Goal: Information Seeking & Learning: Find contact information

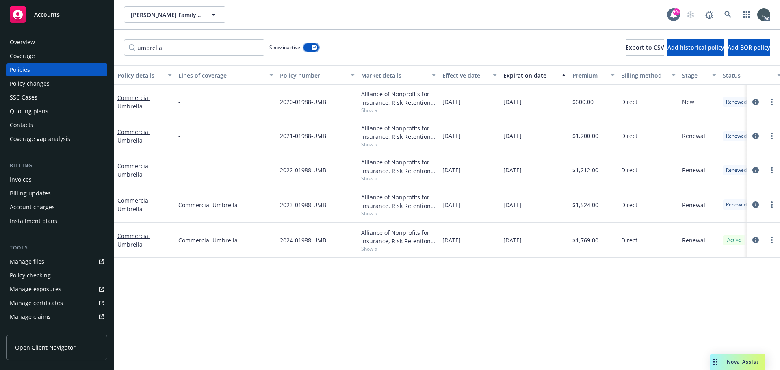
click at [312, 44] on button "button" at bounding box center [310, 47] width 15 height 8
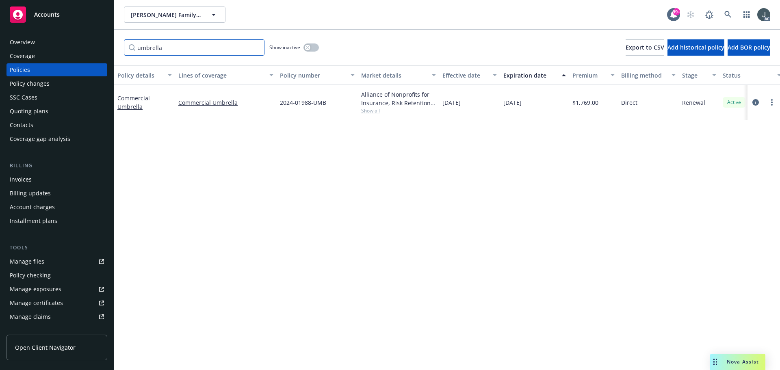
click at [258, 47] on input "umbrella" at bounding box center [194, 47] width 141 height 16
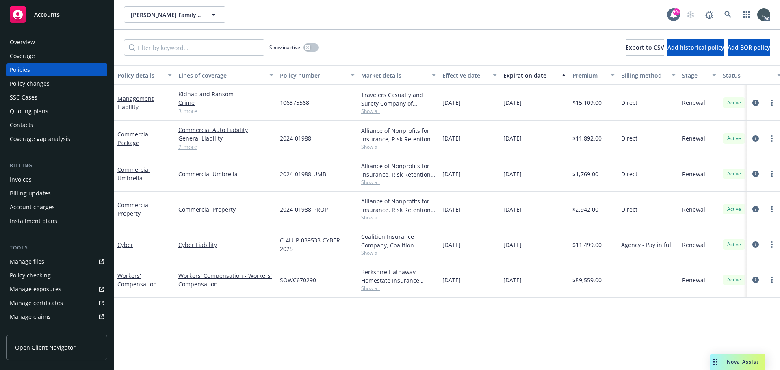
click at [305, 280] on span "SOWC670290" at bounding box center [298, 280] width 36 height 9
copy span "SOWC670290"
click at [376, 287] on span "Show all" at bounding box center [398, 288] width 75 height 7
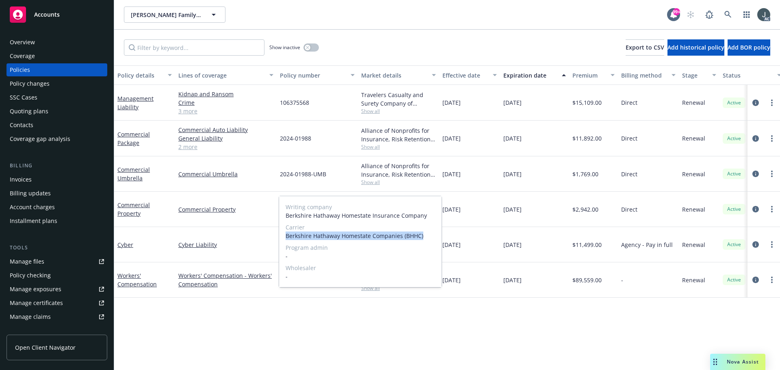
drag, startPoint x: 286, startPoint y: 235, endPoint x: 424, endPoint y: 236, distance: 137.7
click at [424, 236] on span "Berkshire Hathaway Homestate Companies (BHHC)" at bounding box center [360, 236] width 149 height 9
copy span "Berkshire Hathaway Homestate Companies (BHHC)"
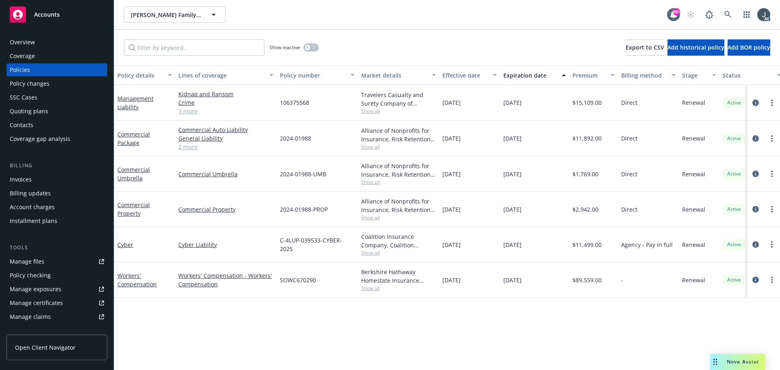
drag, startPoint x: 548, startPoint y: 350, endPoint x: 550, endPoint y: 346, distance: 4.4
click at [548, 350] on div "Policy details Lines of coverage Policy number Market details Effective date Ex…" at bounding box center [447, 217] width 666 height 305
drag, startPoint x: 443, startPoint y: 281, endPoint x: 483, endPoint y: 281, distance: 40.2
click at [483, 281] on div "09/01/2025" at bounding box center [469, 279] width 61 height 35
copy span "09/01/2025"
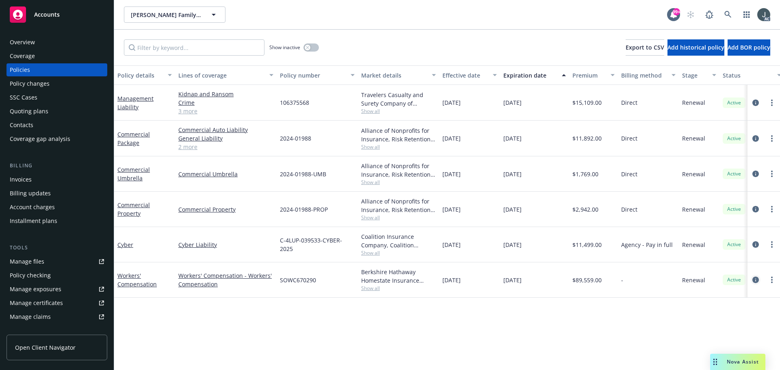
click at [756, 278] on icon "circleInformation" at bounding box center [755, 280] width 6 height 6
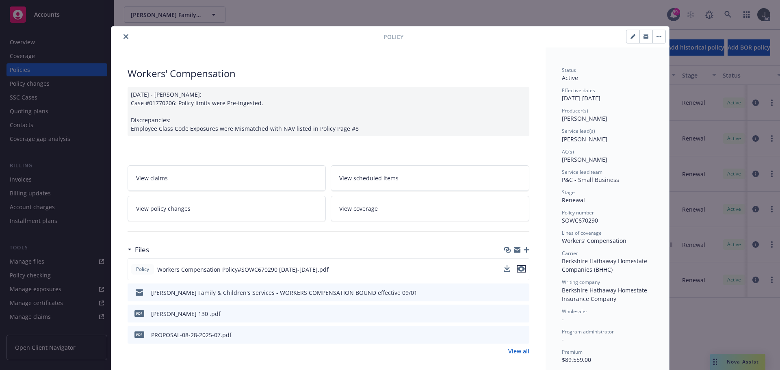
click at [518, 268] on icon "preview file" at bounding box center [521, 269] width 7 height 6
drag, startPoint x: 123, startPoint y: 35, endPoint x: 102, endPoint y: 39, distance: 22.3
click at [123, 35] on icon "close" at bounding box center [125, 36] width 5 height 5
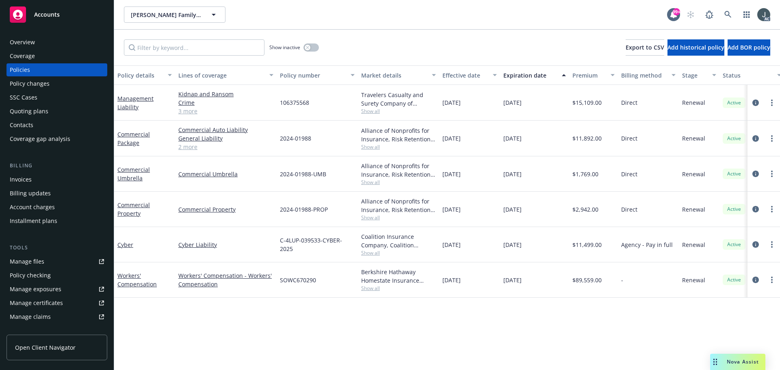
click at [36, 43] on div "Overview" at bounding box center [57, 42] width 94 height 13
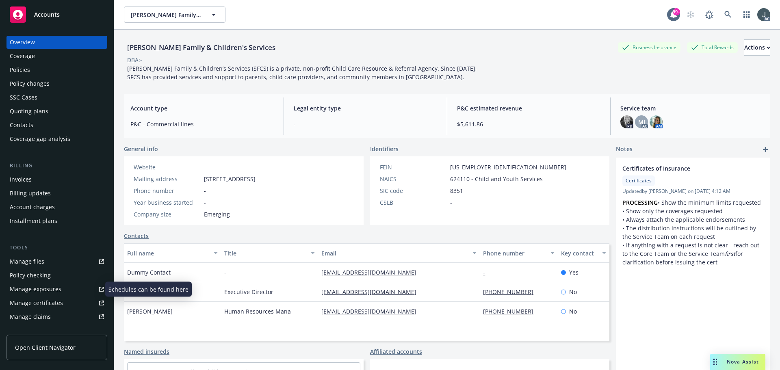
click at [55, 285] on div "Manage exposures" at bounding box center [36, 289] width 52 height 13
click at [28, 69] on div "Policies" at bounding box center [20, 69] width 20 height 13
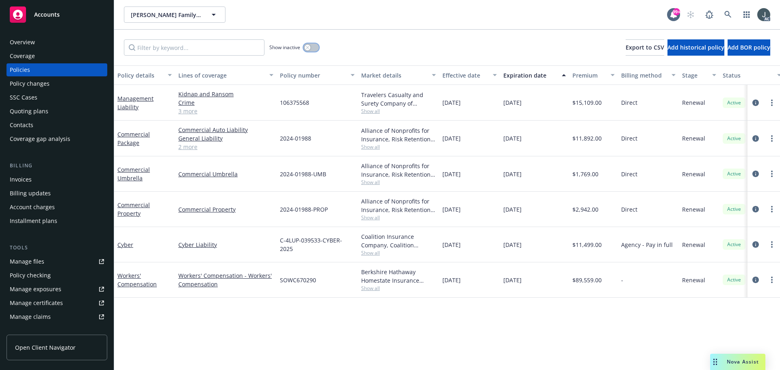
click at [311, 48] on button "button" at bounding box center [310, 47] width 15 height 8
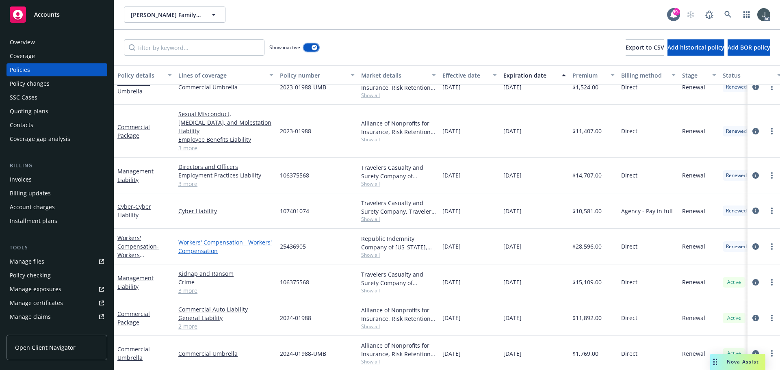
scroll to position [626, 0]
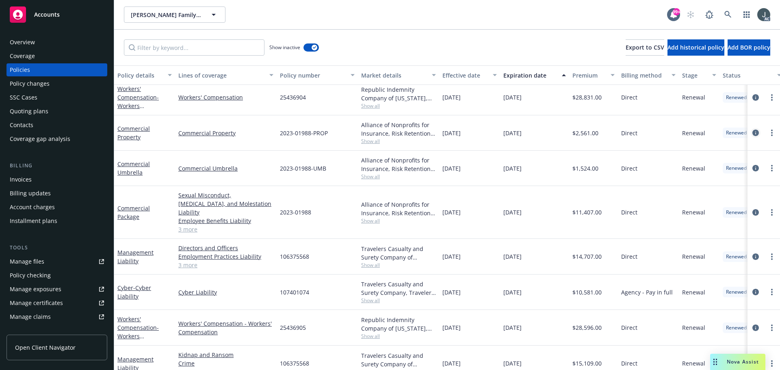
click at [752, 132] on icon "circleInformation" at bounding box center [755, 133] width 6 height 6
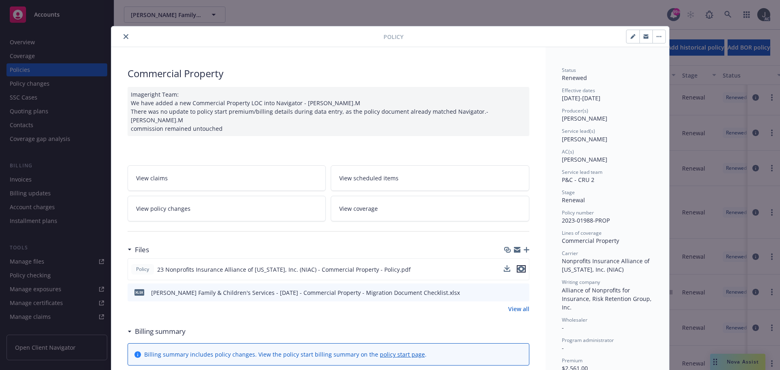
click at [519, 266] on icon "preview file" at bounding box center [521, 269] width 7 height 6
drag, startPoint x: 121, startPoint y: 35, endPoint x: 135, endPoint y: 37, distance: 14.0
click at [123, 35] on icon "close" at bounding box center [125, 36] width 5 height 5
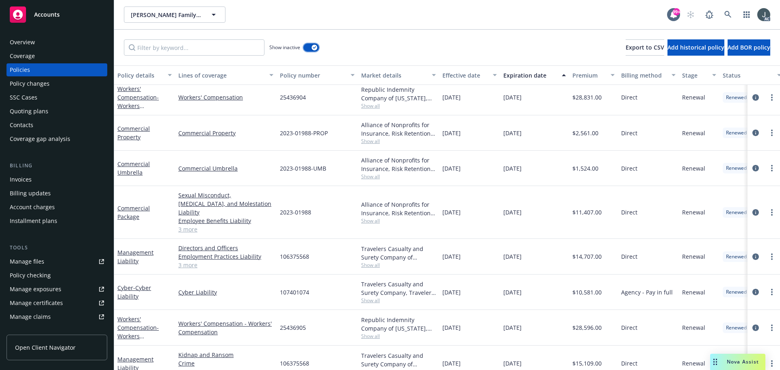
click at [312, 48] on div "button" at bounding box center [315, 48] width 6 height 6
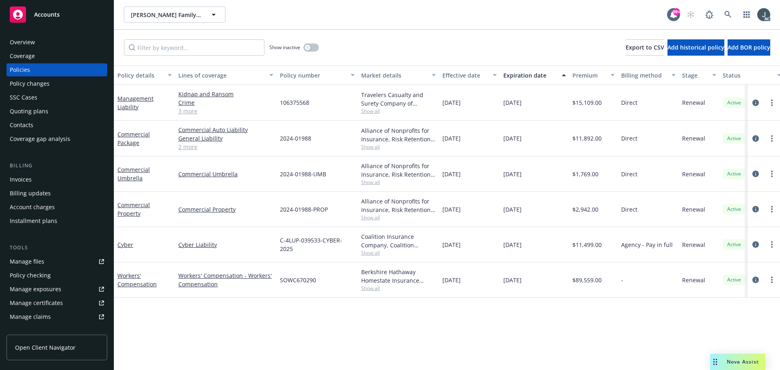
drag, startPoint x: 502, startPoint y: 135, endPoint x: 542, endPoint y: 139, distance: 40.4
click at [542, 139] on div "10/01/2025" at bounding box center [534, 139] width 69 height 36
copy span "10/01/2025"
click at [41, 42] on div "Overview" at bounding box center [57, 42] width 94 height 13
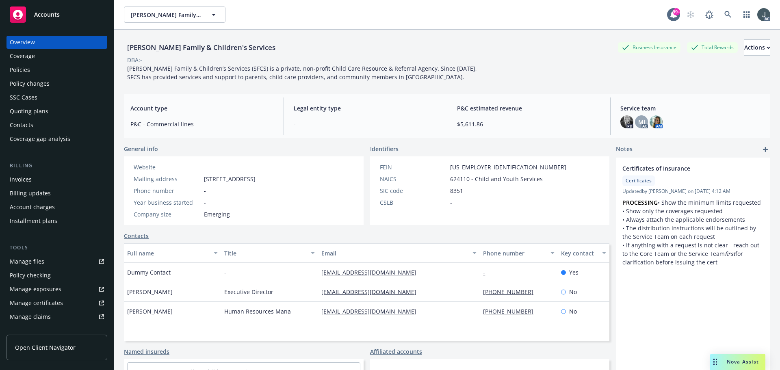
scroll to position [41, 0]
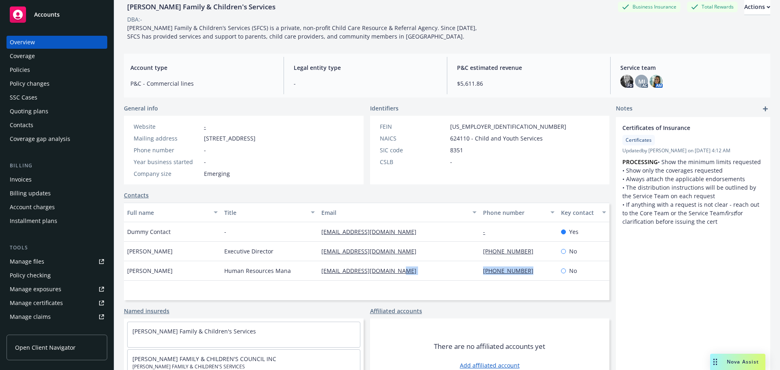
drag, startPoint x: 458, startPoint y: 277, endPoint x: 535, endPoint y: 277, distance: 76.8
click at [535, 277] on div "Kay Parkham Human Resources Mana kparkham@solanofamily.org (707) 864-4636 No" at bounding box center [366, 270] width 485 height 19
copy div "(707) 864-4636"
click at [35, 69] on div "Policies" at bounding box center [57, 69] width 94 height 13
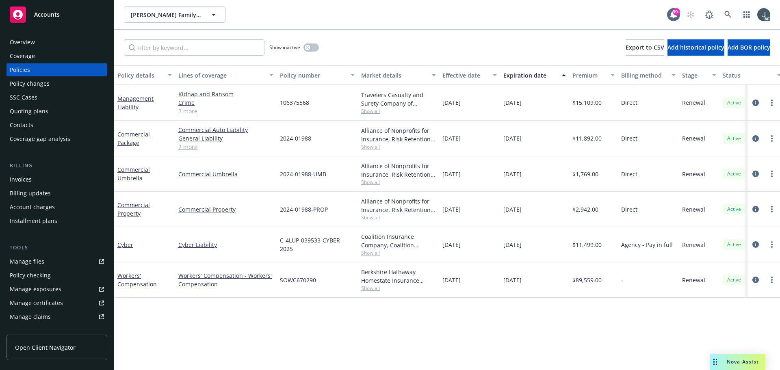
click at [188, 146] on link "2 more" at bounding box center [225, 147] width 95 height 9
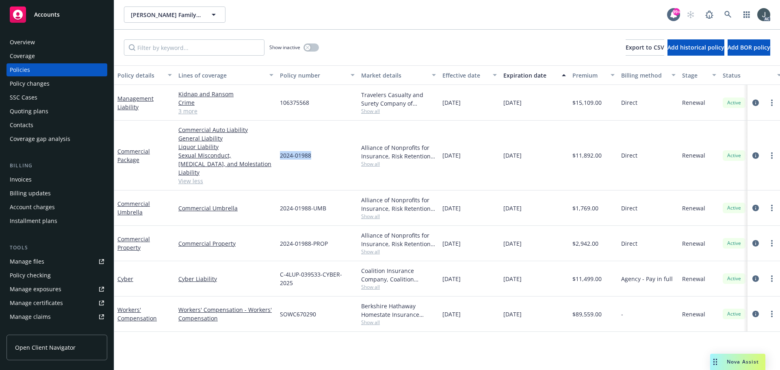
drag, startPoint x: 280, startPoint y: 150, endPoint x: 335, endPoint y: 155, distance: 55.1
click at [335, 155] on div "2024-01988" at bounding box center [317, 156] width 81 height 70
copy span "2024-01988"
drag, startPoint x: 280, startPoint y: 200, endPoint x: 333, endPoint y: 201, distance: 53.2
click at [333, 201] on div "2024-01988-UMB" at bounding box center [317, 208] width 81 height 35
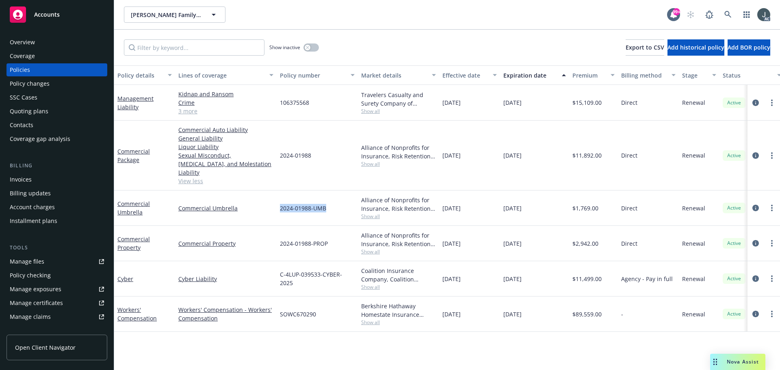
copy span "2024-01988-UMB"
drag, startPoint x: 281, startPoint y: 233, endPoint x: 341, endPoint y: 235, distance: 60.6
click at [341, 235] on div "2024-01988-PROP" at bounding box center [317, 243] width 81 height 35
copy span "2024-01988-PROP"
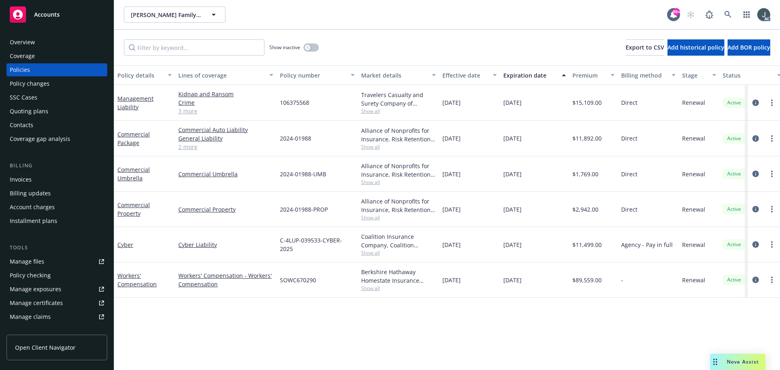
drag, startPoint x: 443, startPoint y: 138, endPoint x: 567, endPoint y: 144, distance: 124.5
click at [549, 138] on div "Commercial Package Commercial Auto Liability General Liability Liquor Liability…" at bounding box center [506, 139] width 784 height 36
copy div "10/01/2024 10/01/2025"
click at [371, 147] on span "Show all" at bounding box center [398, 146] width 75 height 7
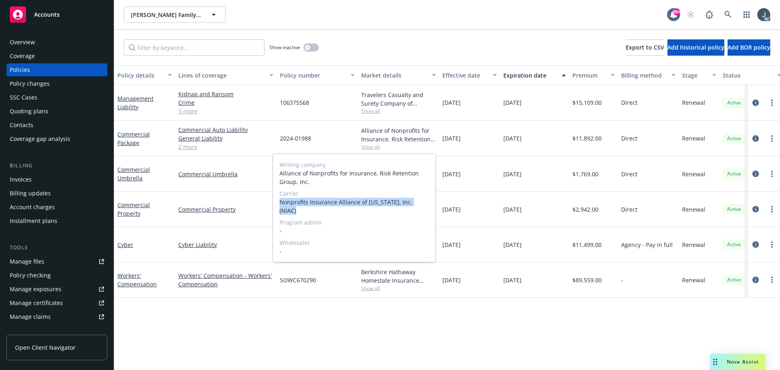
drag, startPoint x: 279, startPoint y: 201, endPoint x: 428, endPoint y: 204, distance: 148.7
click at [428, 204] on div "Writing company Alliance of Nonprofits for Insurance, Risk Retention Group, Inc…" at bounding box center [354, 208] width 162 height 108
copy span "Nonprofits Insurance Alliance of California, Inc. (NIAC)"
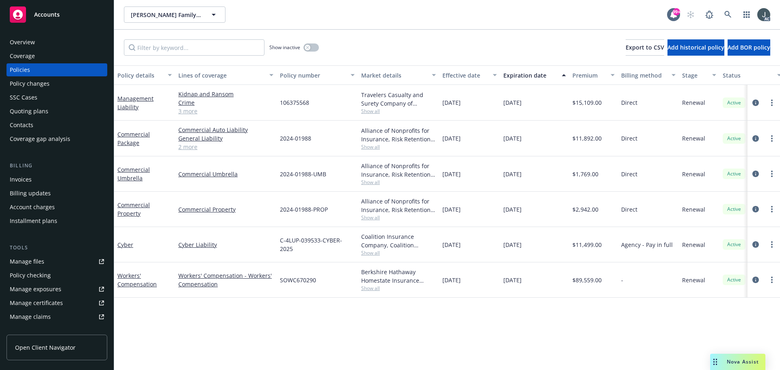
click at [500, 178] on div "10/01/2024" at bounding box center [469, 173] width 61 height 35
click at [592, 137] on span "$11,892.00" at bounding box center [586, 138] width 29 height 9
click at [311, 46] on button "button" at bounding box center [310, 47] width 15 height 8
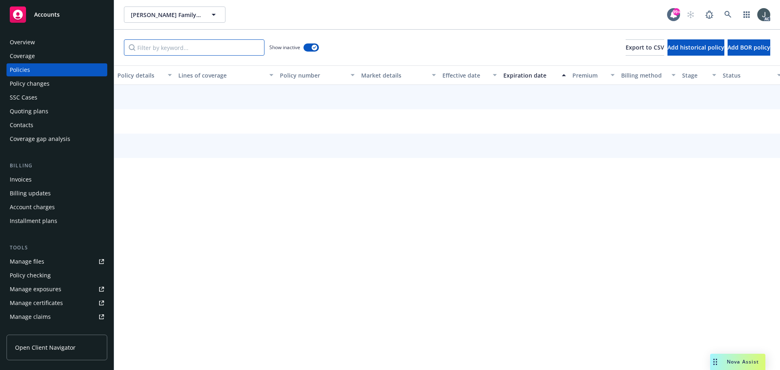
click at [200, 48] on input "Filter by keyword..." at bounding box center [194, 47] width 141 height 16
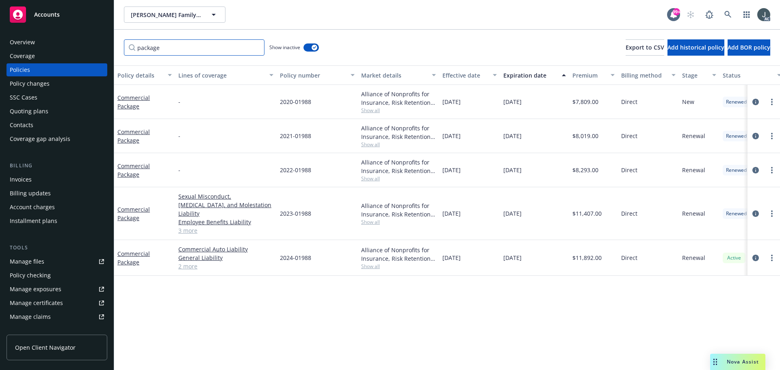
type input "package"
drag, startPoint x: 442, startPoint y: 209, endPoint x: 546, endPoint y: 209, distance: 104.8
click at [546, 209] on div "Commercial Package Sexual Misconduct, Physical Abuse, and Molestation Liability…" at bounding box center [506, 213] width 784 height 53
drag, startPoint x: 443, startPoint y: 170, endPoint x: 548, endPoint y: 172, distance: 104.8
click at [548, 172] on div "Commercial Package - 2022-01988 Alliance of Nonprofits for Insurance, Risk Rete…" at bounding box center [506, 170] width 784 height 34
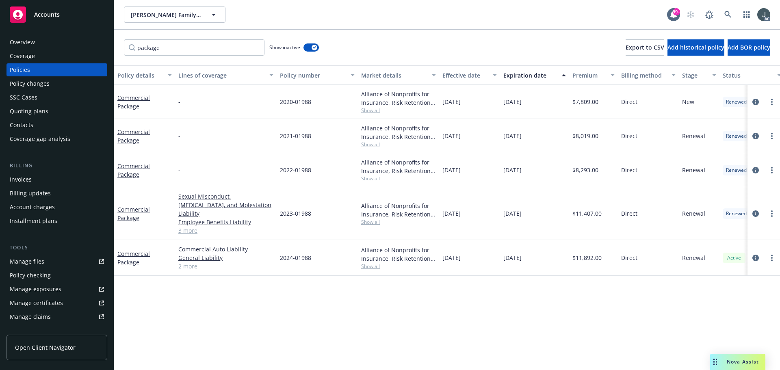
click at [375, 219] on span "Show all" at bounding box center [398, 222] width 75 height 7
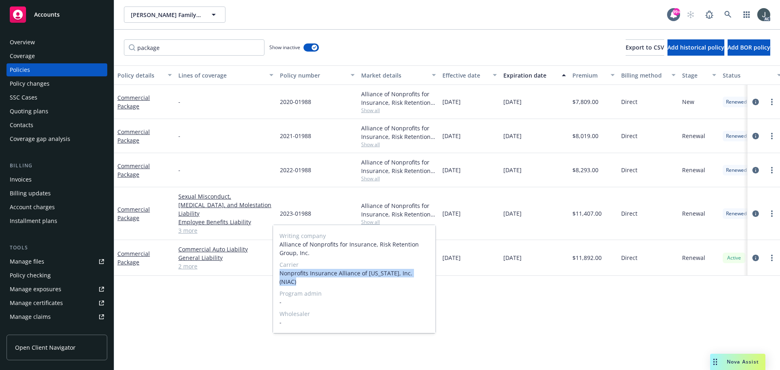
drag, startPoint x: 279, startPoint y: 272, endPoint x: 429, endPoint y: 275, distance: 150.3
click at [429, 275] on div "Writing company Alliance of Nonprofits for Insurance, Risk Retention Group, Inc…" at bounding box center [354, 279] width 162 height 108
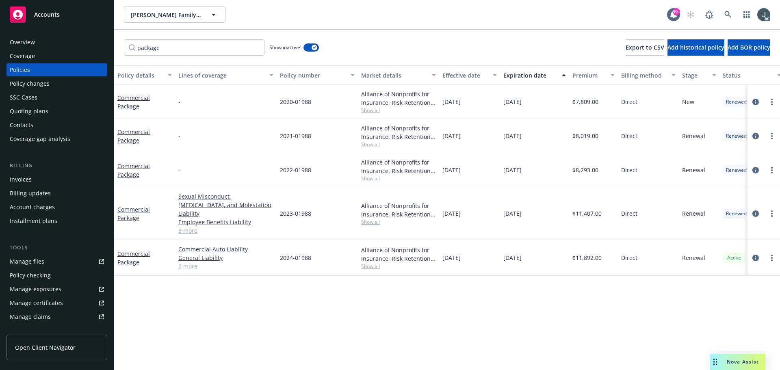
click at [494, 193] on div "10/01/2023" at bounding box center [469, 213] width 61 height 53
click at [597, 210] on span "$11,407.00" at bounding box center [586, 213] width 29 height 9
click at [373, 180] on span "Show all" at bounding box center [398, 178] width 75 height 7
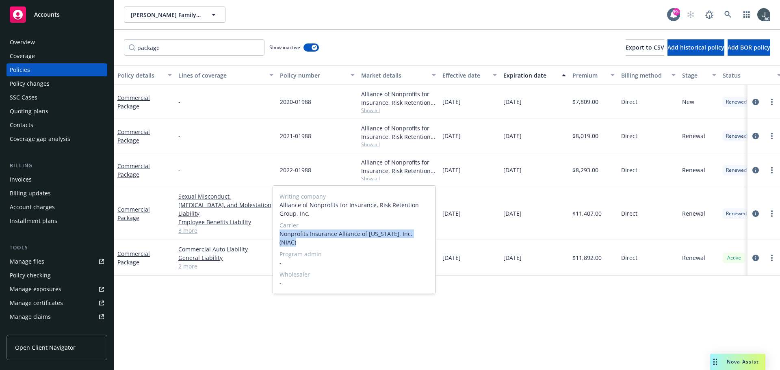
drag, startPoint x: 280, startPoint y: 235, endPoint x: 429, endPoint y: 235, distance: 149.1
click at [429, 235] on div "Writing company Alliance of Nonprofits for Insurance, Risk Retention Group, Inc…" at bounding box center [354, 240] width 162 height 108
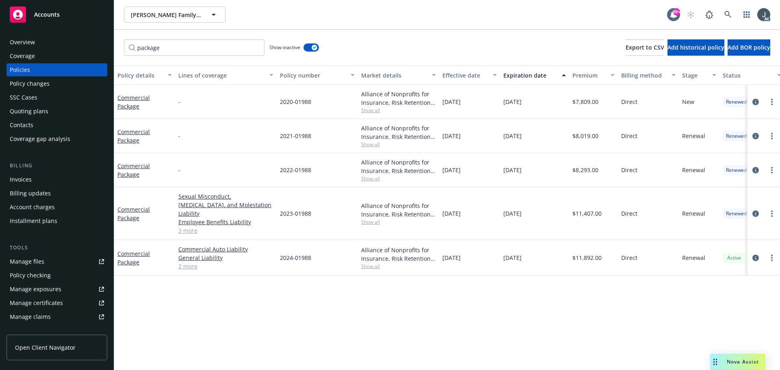
click at [583, 169] on span "$8,293.00" at bounding box center [585, 170] width 26 height 9
click at [756, 210] on icon "circleInformation" at bounding box center [755, 213] width 6 height 6
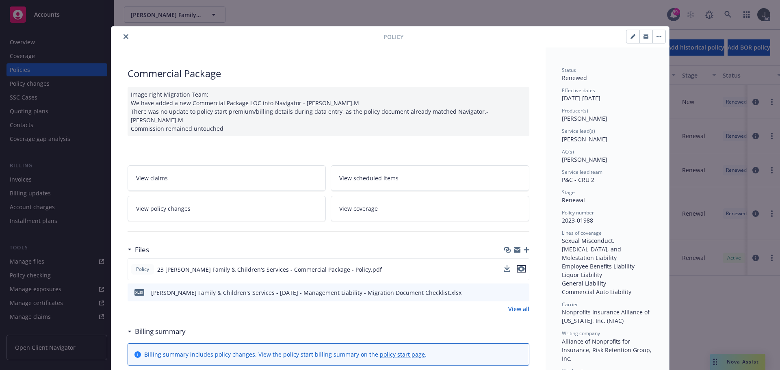
click at [519, 266] on icon "preview file" at bounding box center [521, 269] width 7 height 6
click at [123, 35] on icon "close" at bounding box center [125, 36] width 5 height 5
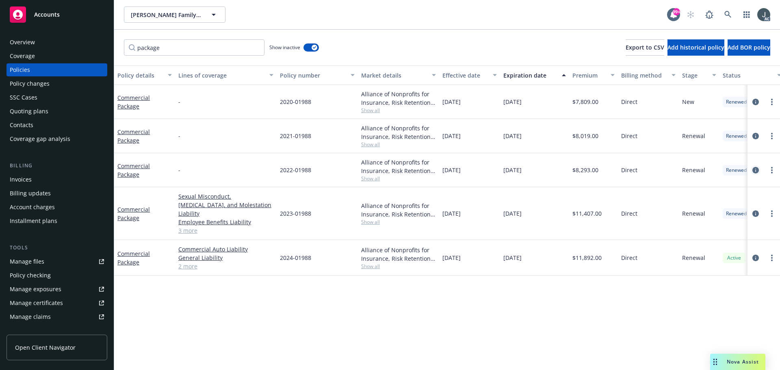
click at [755, 169] on icon "circleInformation" at bounding box center [755, 170] width 6 height 6
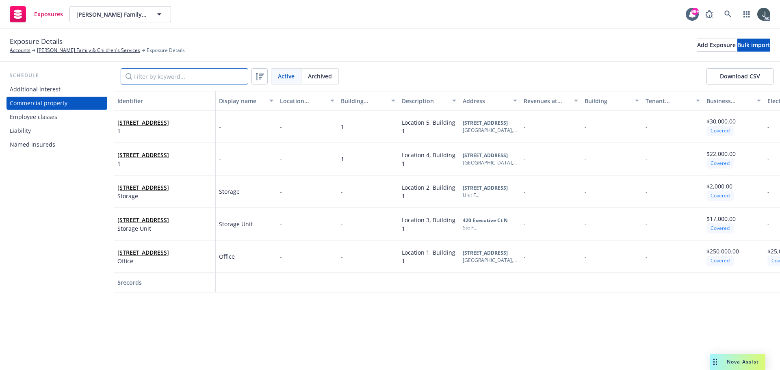
click at [162, 78] on input "Filter by keyword..." at bounding box center [185, 76] width 128 height 16
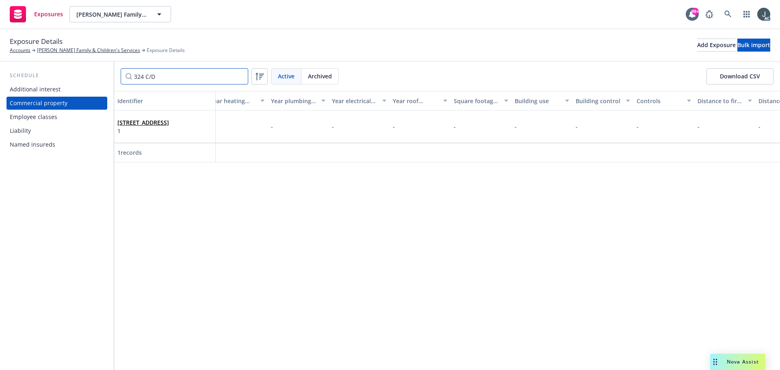
scroll to position [0, 1751]
drag, startPoint x: 158, startPoint y: 76, endPoint x: 144, endPoint y: 76, distance: 14.2
click at [144, 76] on input "324 C/D" at bounding box center [185, 76] width 128 height 16
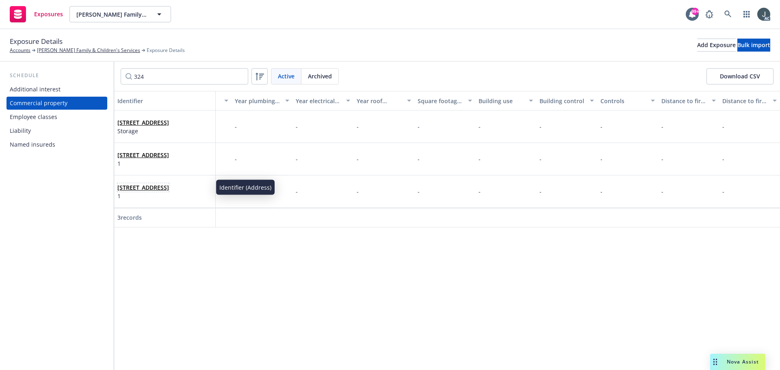
click at [165, 184] on link "324 Campus Lane Suite A, Fairfield, CA, 94534, USA" at bounding box center [143, 188] width 52 height 8
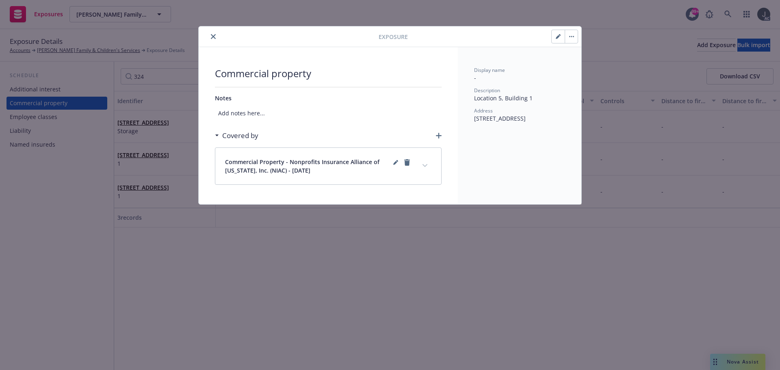
click at [214, 37] on icon "close" at bounding box center [213, 36] width 5 height 5
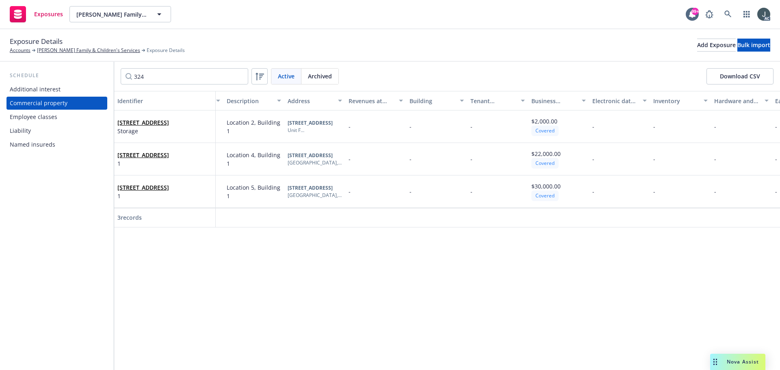
scroll to position [0, 36]
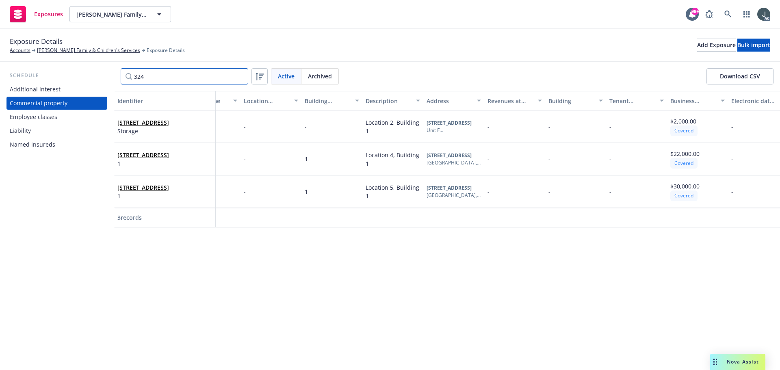
click at [168, 78] on input "324" at bounding box center [185, 76] width 128 height 16
type input "5"
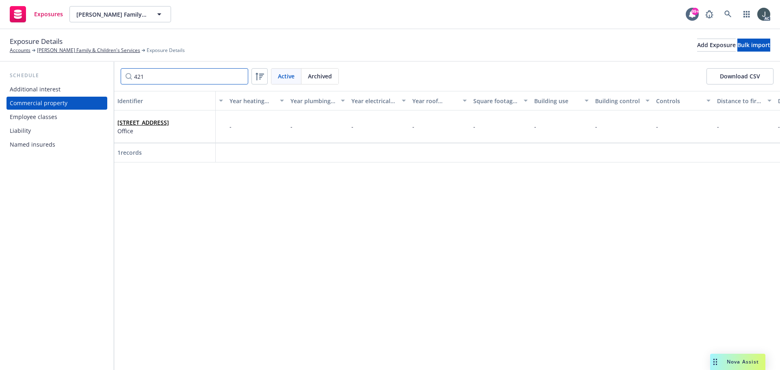
scroll to position [0, 1751]
click at [167, 79] on input "421" at bounding box center [185, 76] width 128 height 16
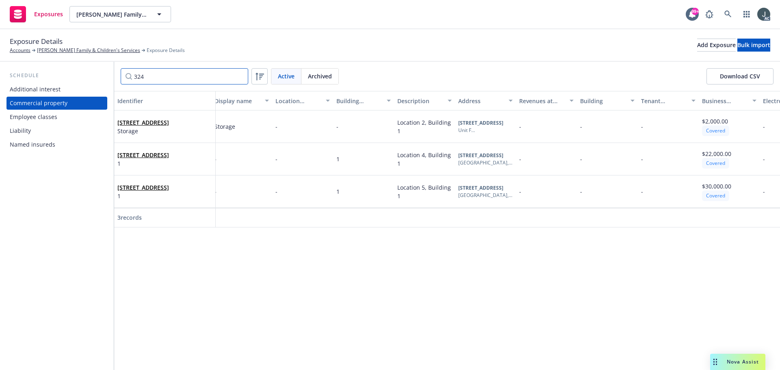
scroll to position [0, 0]
type input "324"
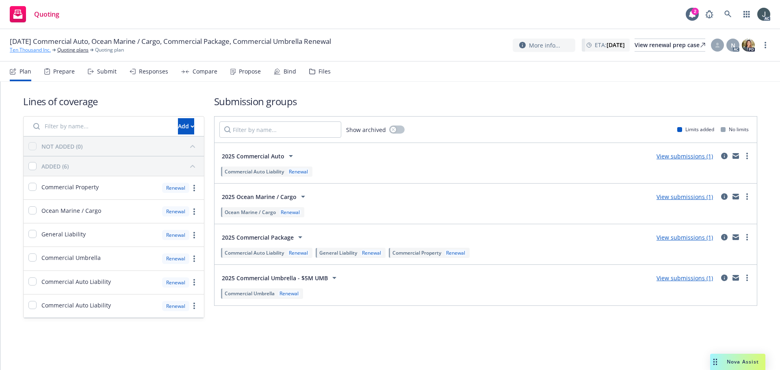
click at [29, 51] on link "Ten Thousand Inc." at bounding box center [30, 49] width 41 height 7
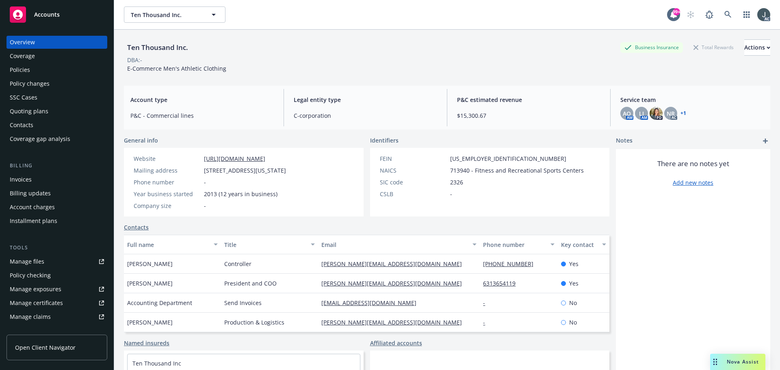
click at [16, 69] on div "Policies" at bounding box center [20, 69] width 20 height 13
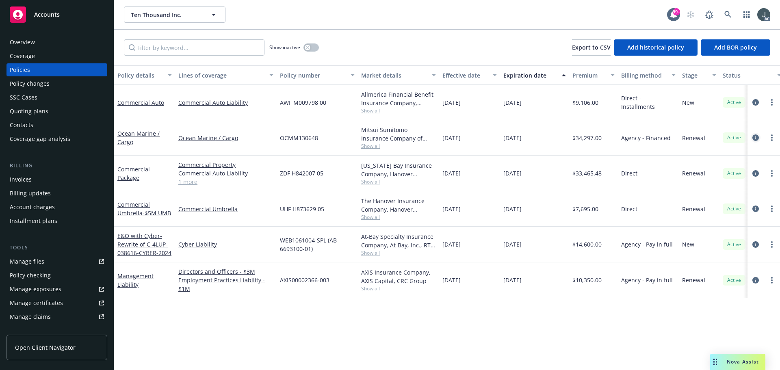
click at [754, 137] on icon "circleInformation" at bounding box center [755, 137] width 6 height 6
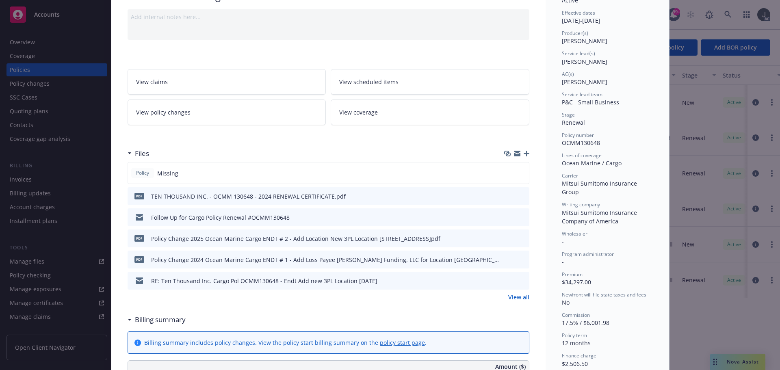
scroll to position [81, 0]
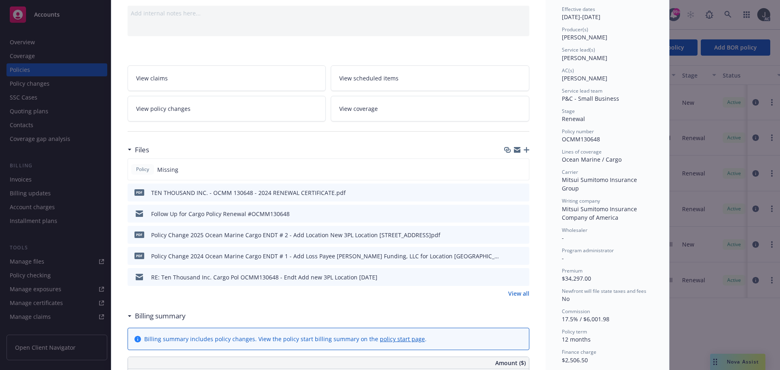
click at [508, 293] on link "View all" at bounding box center [518, 293] width 21 height 9
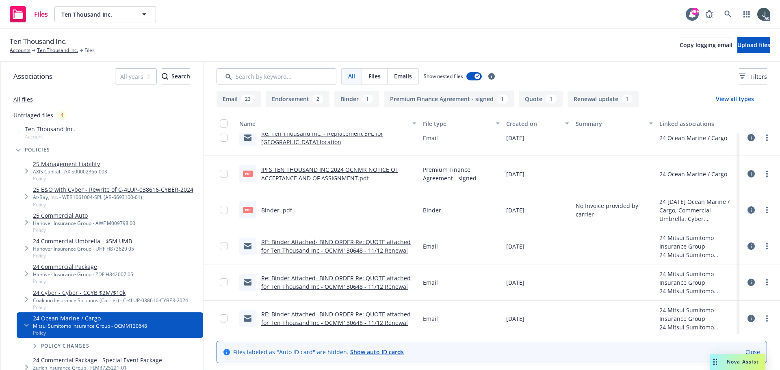
scroll to position [554, 0]
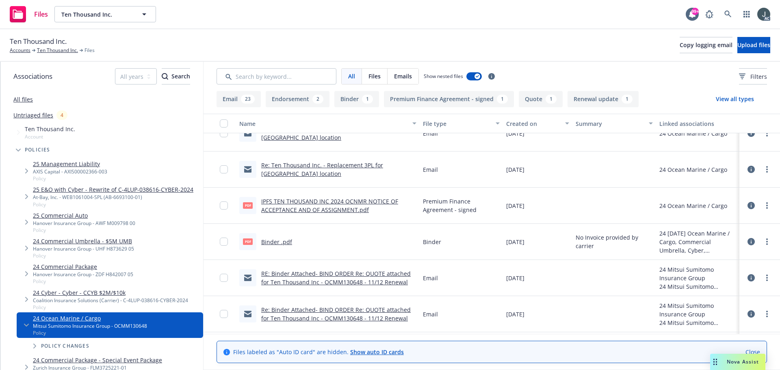
click at [282, 242] on link "Binder .pdf" at bounding box center [276, 242] width 31 height 8
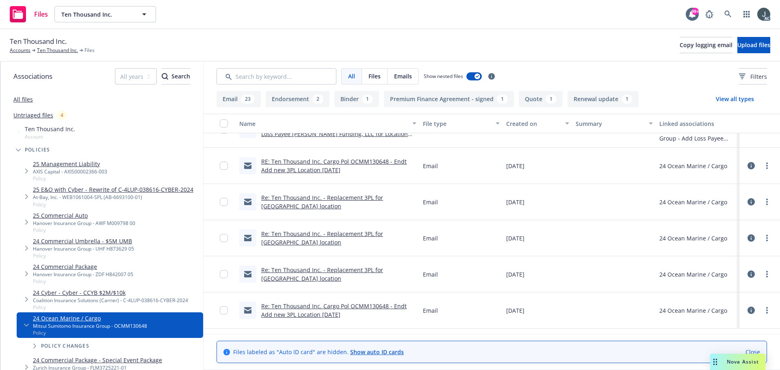
scroll to position [0, 0]
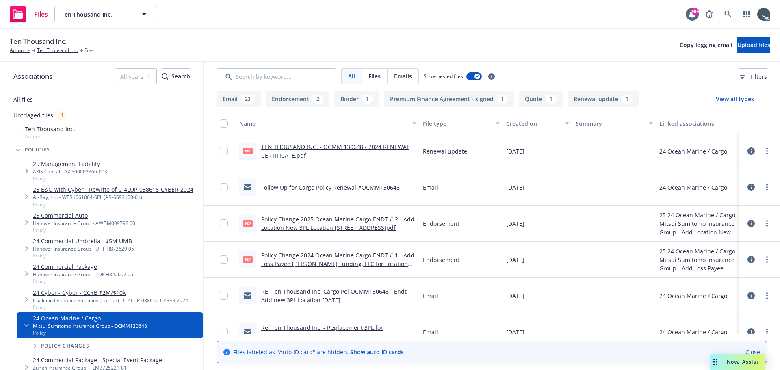
click at [351, 258] on link "Policy Change 2024 Ocean Marine Cargo ENDT # 1 - Add Loss Payee [PERSON_NAME] F…" at bounding box center [337, 267] width 153 height 33
click at [352, 219] on link "Policy Change 2025 Ocean Marine Cargo ENDT # 2 - Add Location New 3PL Location …" at bounding box center [337, 223] width 153 height 16
click at [46, 50] on link "Ten Thousand Inc." at bounding box center [57, 50] width 41 height 7
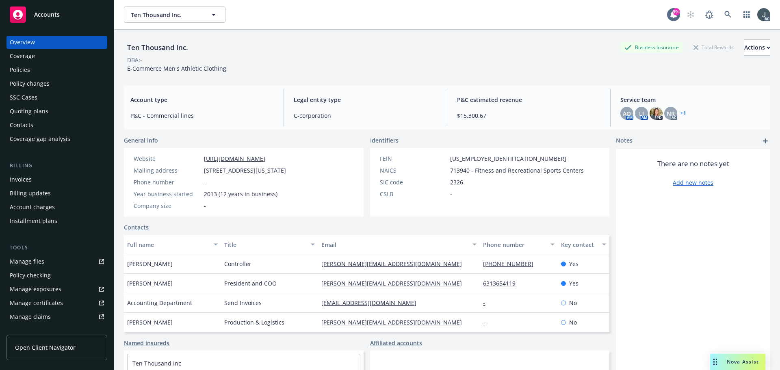
drag, startPoint x: 275, startPoint y: 155, endPoint x: 201, endPoint y: 152, distance: 74.0
click at [201, 152] on div "Website [URL][DOMAIN_NAME] Mailing address [STREET_ADDRESS][US_STATE] Phone num…" at bounding box center [210, 182] width 172 height 69
copy div "[URL][DOMAIN_NAME]"
drag, startPoint x: 293, startPoint y: 114, endPoint x: 338, endPoint y: 115, distance: 45.1
click at [338, 115] on span "C-corporation" at bounding box center [365, 115] width 143 height 9
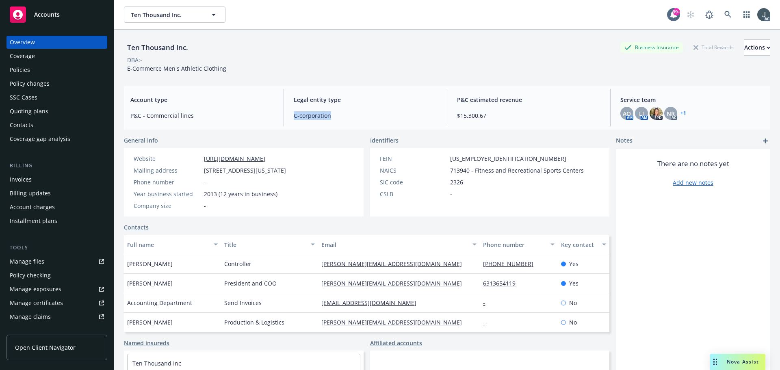
copy span "C-corporation"
drag, startPoint x: 208, startPoint y: 170, endPoint x: 264, endPoint y: 175, distance: 55.9
click at [264, 175] on div "Website [URL][DOMAIN_NAME] Mailing address [STREET_ADDRESS][US_STATE] Phone num…" at bounding box center [209, 182] width 159 height 56
copy span "[STREET_ADDRESS]"
drag, startPoint x: 269, startPoint y: 171, endPoint x: 292, endPoint y: 170, distance: 23.6
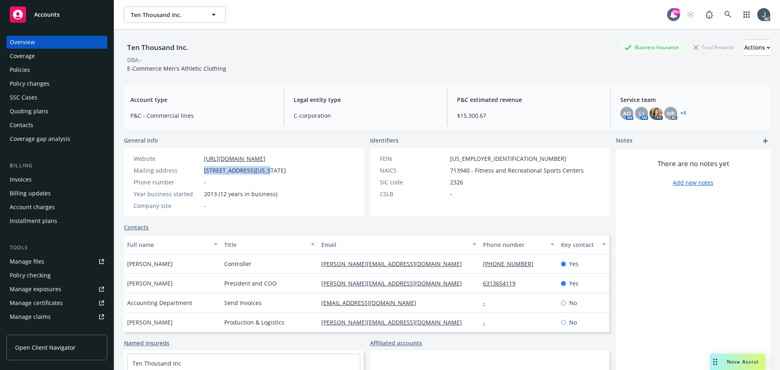
click at [286, 170] on span "[STREET_ADDRESS][US_STATE]" at bounding box center [245, 170] width 82 height 9
copy span "[US_STATE]"
drag, startPoint x: 339, startPoint y: 187, endPoint x: 335, endPoint y: 179, distance: 9.3
click at [339, 187] on div "Website [URL][DOMAIN_NAME] Mailing address [STREET_ADDRESS][US_STATE] Phone num…" at bounding box center [244, 182] width 240 height 69
drag, startPoint x: 332, startPoint y: 172, endPoint x: 268, endPoint y: 172, distance: 63.8
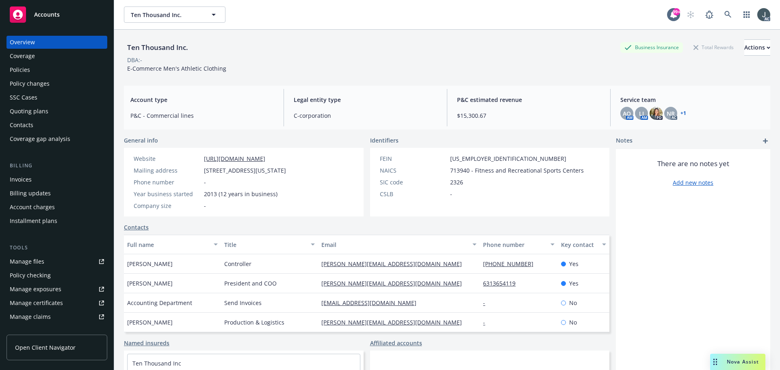
click at [268, 172] on div "Website http://tenthousand.cc Mailing address 61 Broadway, Ste 2210, New York, …" at bounding box center [244, 182] width 240 height 69
copy span "New York, NY, 10006"
click at [25, 72] on div "Policies" at bounding box center [20, 69] width 20 height 13
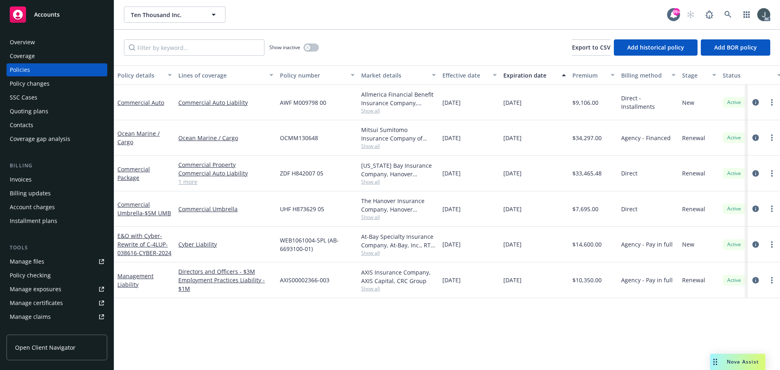
click at [371, 143] on span "Show all" at bounding box center [398, 146] width 75 height 7
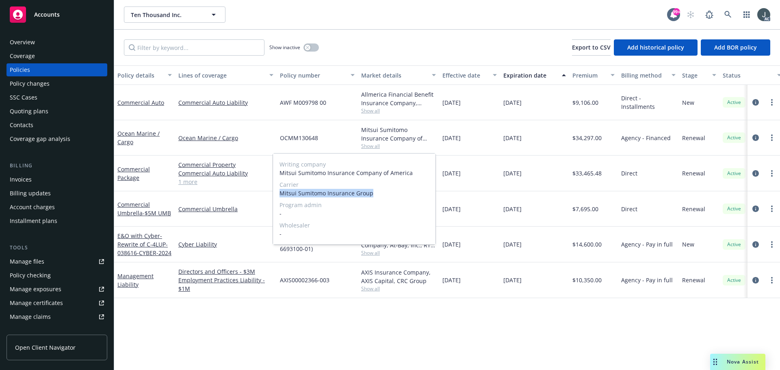
drag, startPoint x: 279, startPoint y: 194, endPoint x: 382, endPoint y: 197, distance: 102.8
click at [382, 197] on div "Writing company Mitsui Sumitomo Insurance Company of America Carrier Mitsui Sum…" at bounding box center [354, 199] width 162 height 91
copy span "Mitsui Sumitomo Insurance Group"
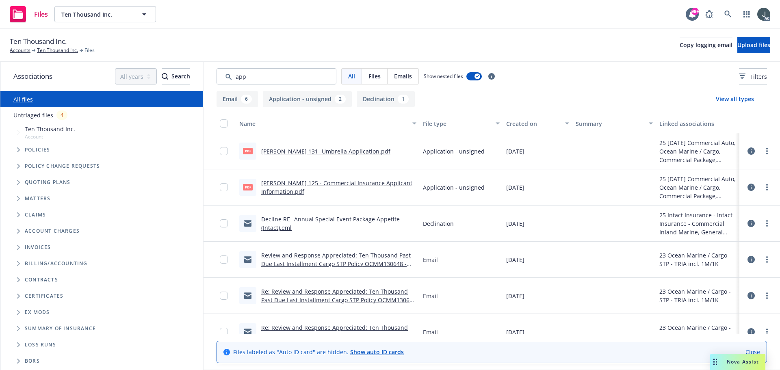
click at [516, 119] on div "Created on" at bounding box center [533, 123] width 54 height 9
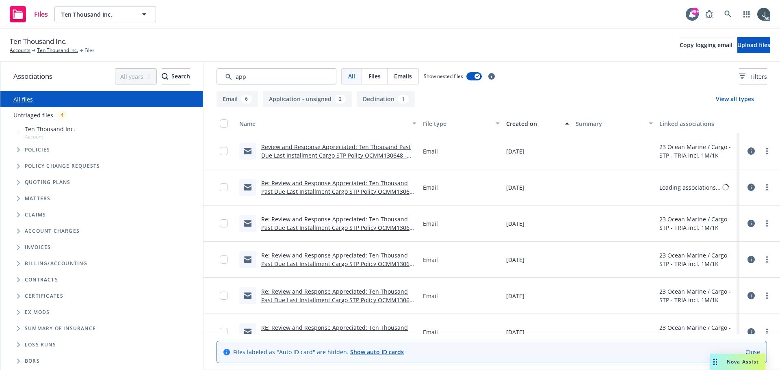
click at [518, 122] on div "Created on" at bounding box center [533, 123] width 54 height 9
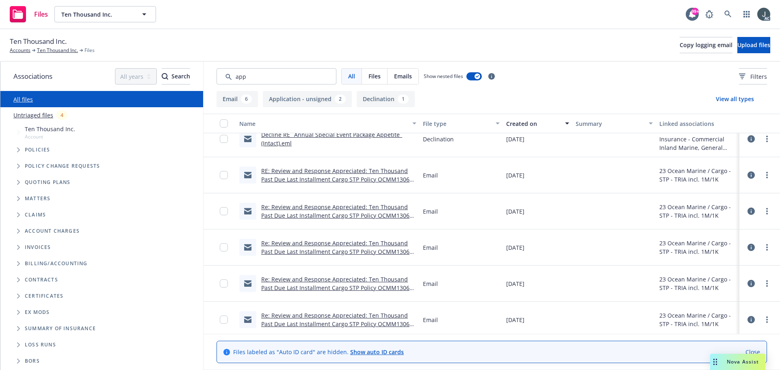
scroll to position [124, 0]
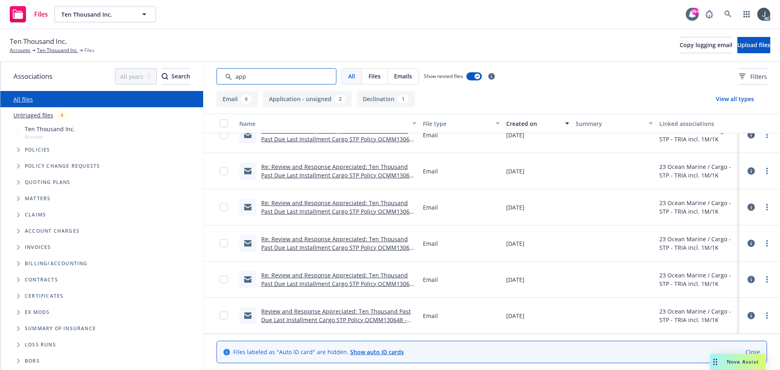
click at [282, 76] on input "Search by keyword..." at bounding box center [277, 76] width 120 height 16
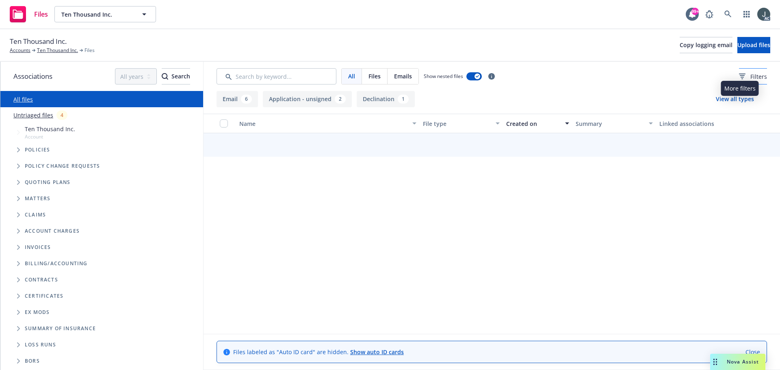
click at [739, 75] on icon at bounding box center [742, 77] width 6 height 6
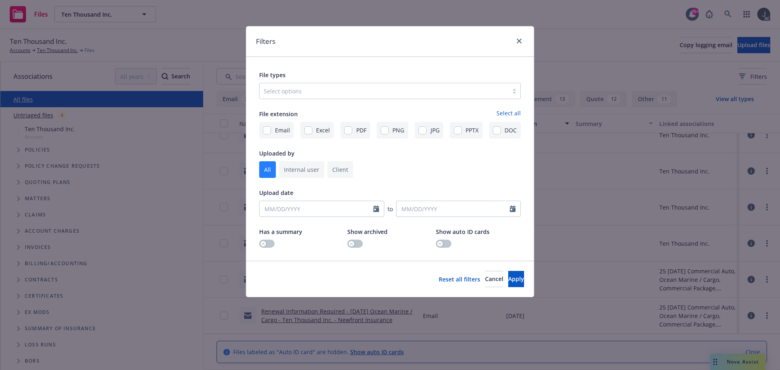
click at [284, 92] on div at bounding box center [384, 91] width 240 height 10
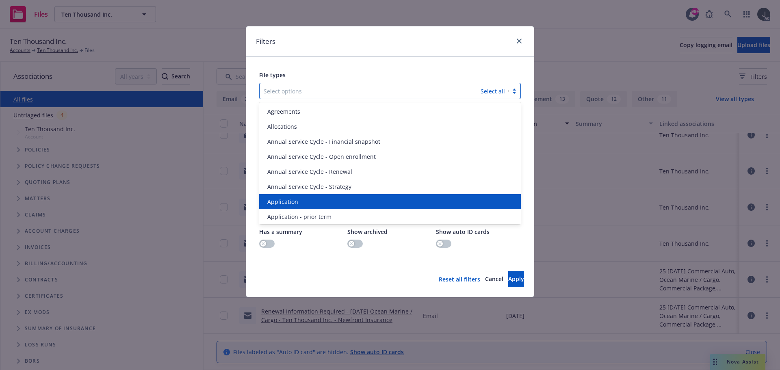
click at [295, 195] on div "Application" at bounding box center [390, 201] width 262 height 15
click at [295, 195] on div "Application - prior term" at bounding box center [390, 201] width 262 height 15
click at [295, 195] on div "Application - signed" at bounding box center [390, 201] width 262 height 15
click at [295, 195] on div "Application - unsigned" at bounding box center [390, 201] width 262 height 15
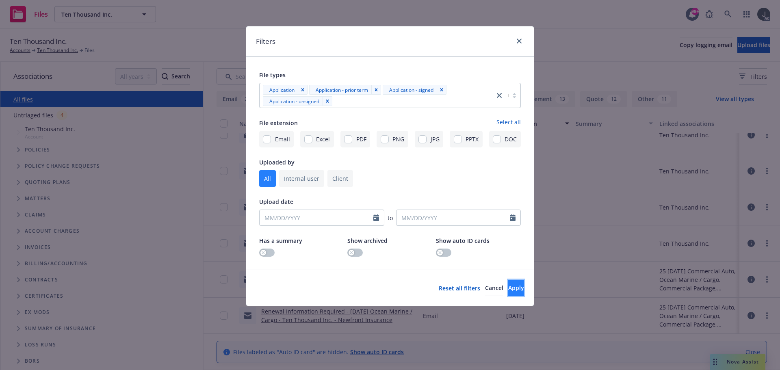
click at [508, 283] on button "Apply" at bounding box center [516, 288] width 16 height 16
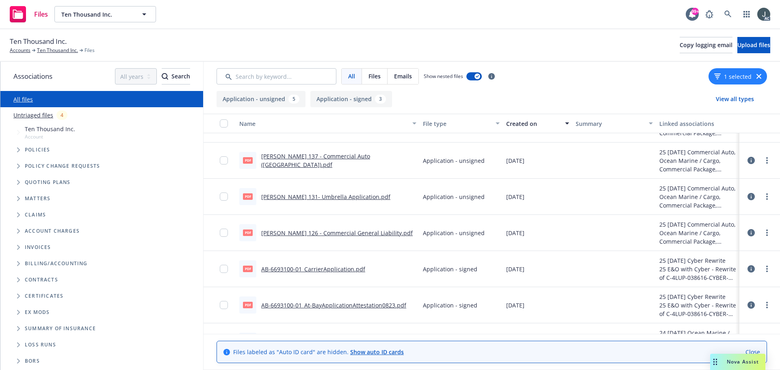
scroll to position [88, 0]
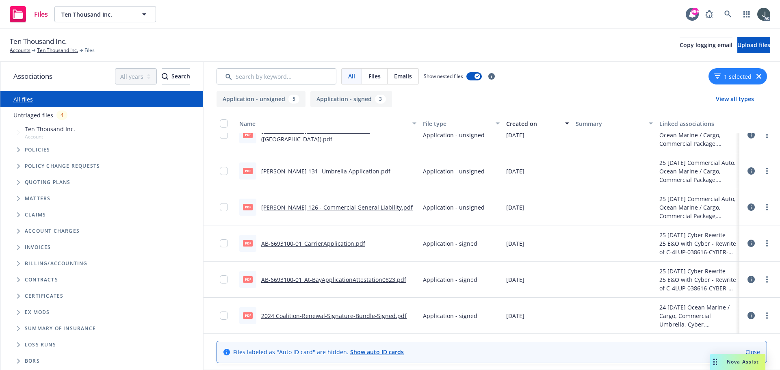
click at [317, 244] on link "AB-6693100-01_CarrierApplication.pdf" at bounding box center [313, 244] width 104 height 8
click at [310, 277] on link "AB-6693100-01_At-BayApplicationAttestation0823.pdf" at bounding box center [333, 280] width 145 height 8
click at [308, 316] on link "2024 Coalition-Renewal-Signature-Bundle-Signed.pdf" at bounding box center [333, 316] width 145 height 8
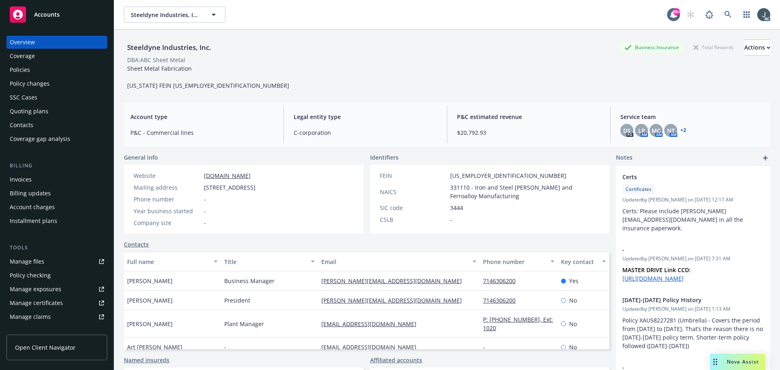
click at [35, 70] on div "Policies" at bounding box center [57, 69] width 94 height 13
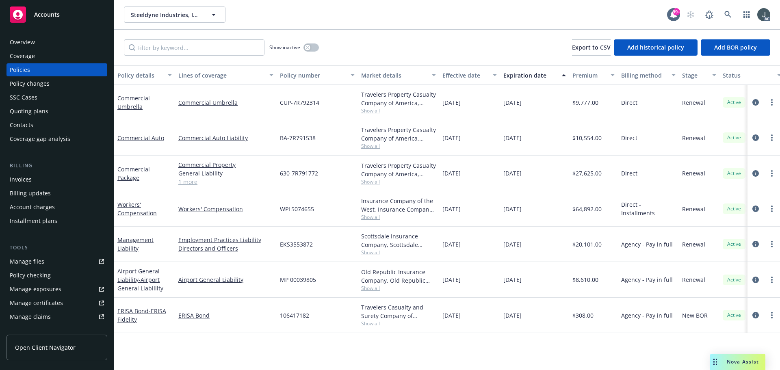
click at [190, 185] on link "1 more" at bounding box center [225, 182] width 95 height 9
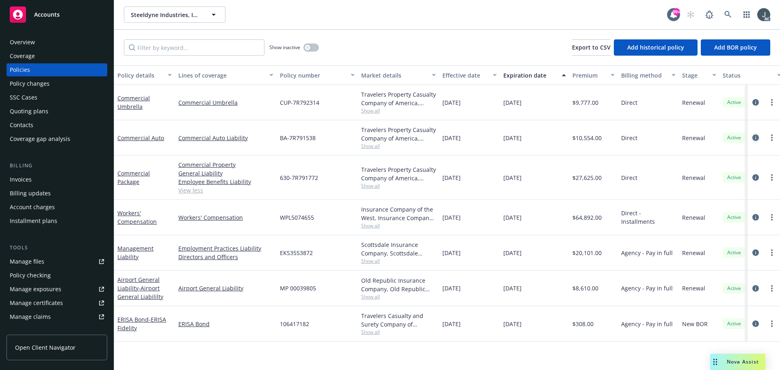
click at [754, 137] on icon "circleInformation" at bounding box center [755, 137] width 6 height 6
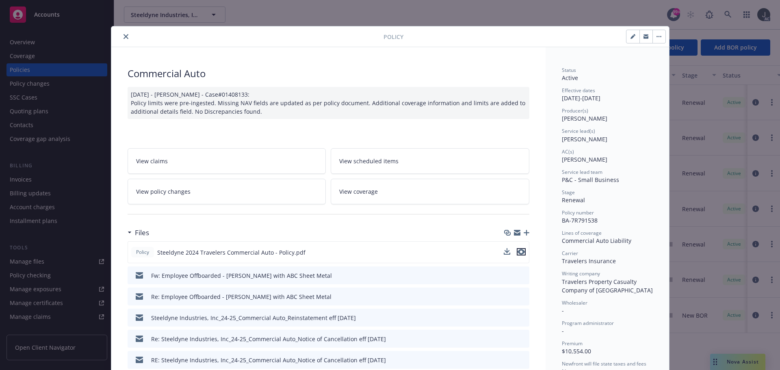
click at [518, 250] on icon "preview file" at bounding box center [521, 252] width 7 height 6
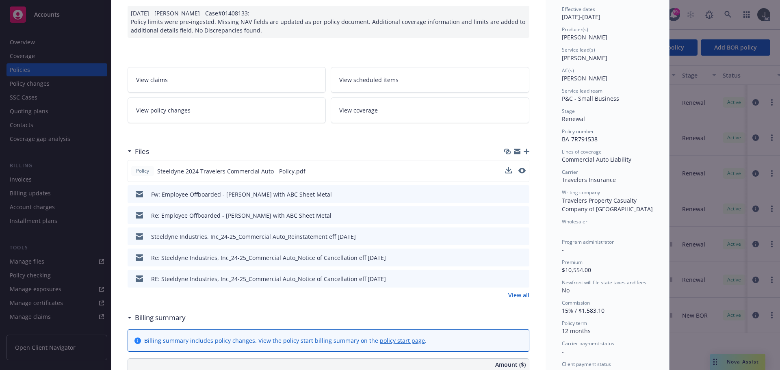
click at [509, 296] on link "View all" at bounding box center [518, 295] width 21 height 9
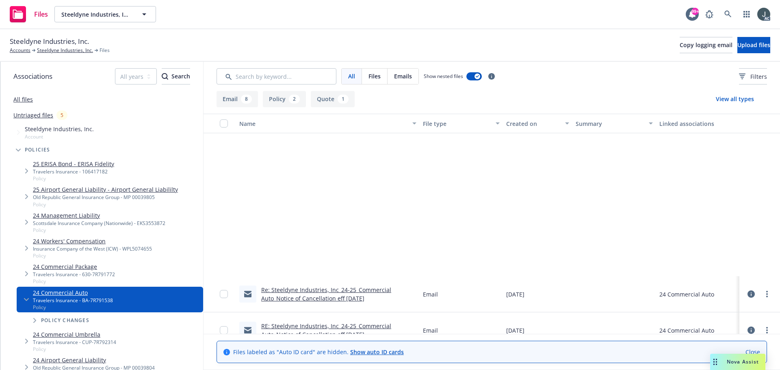
scroll to position [195, 0]
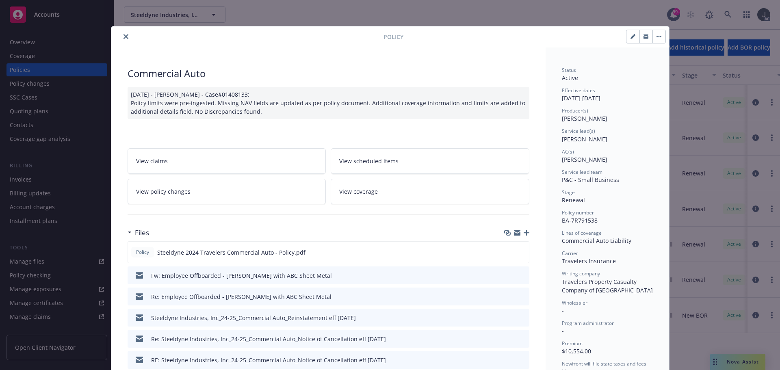
click at [123, 34] on icon "close" at bounding box center [125, 36] width 5 height 5
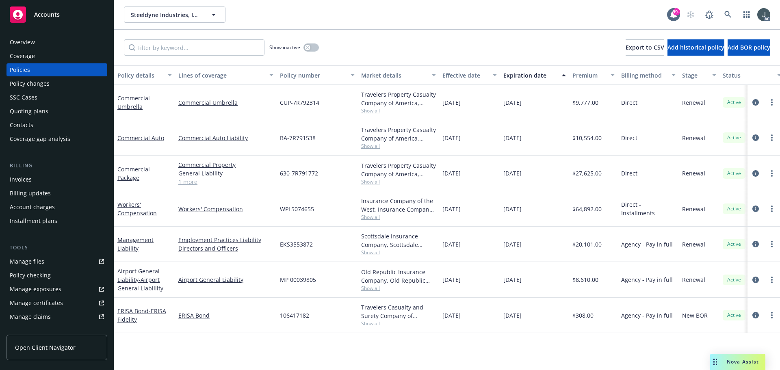
click at [30, 39] on div "Overview" at bounding box center [22, 42] width 25 height 13
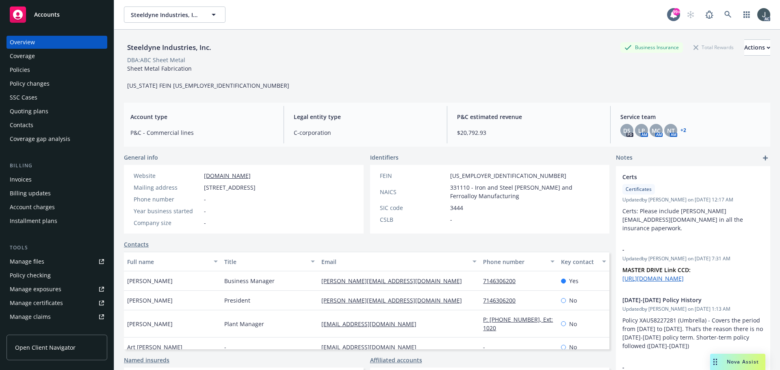
click at [256, 188] on span "2871 E La Cresta Ave, Anaheim, CA, 92806" at bounding box center [230, 187] width 52 height 9
copy span "Anaheim"
click at [48, 286] on div "Manage exposures" at bounding box center [36, 289] width 52 height 13
click at [26, 64] on div "Policies" at bounding box center [20, 69] width 20 height 13
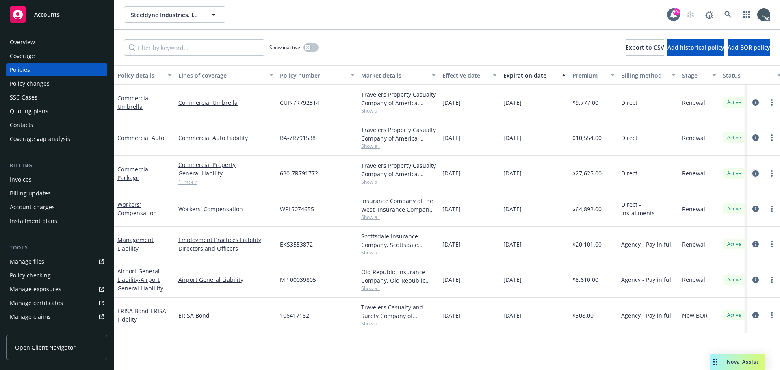
click at [756, 172] on icon "circleInformation" at bounding box center [755, 173] width 6 height 6
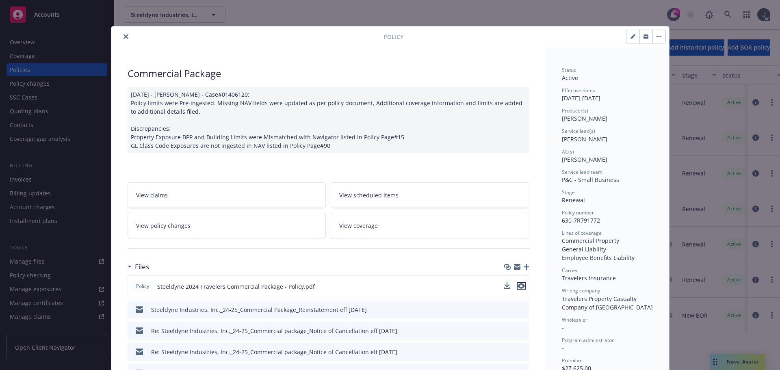
click at [518, 288] on icon "preview file" at bounding box center [521, 286] width 7 height 6
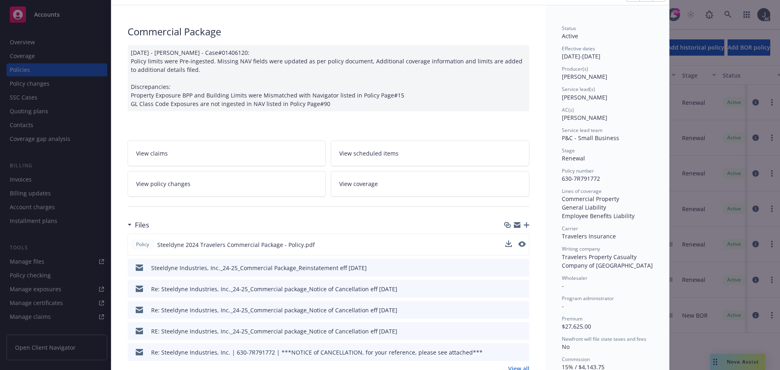
scroll to position [81, 0]
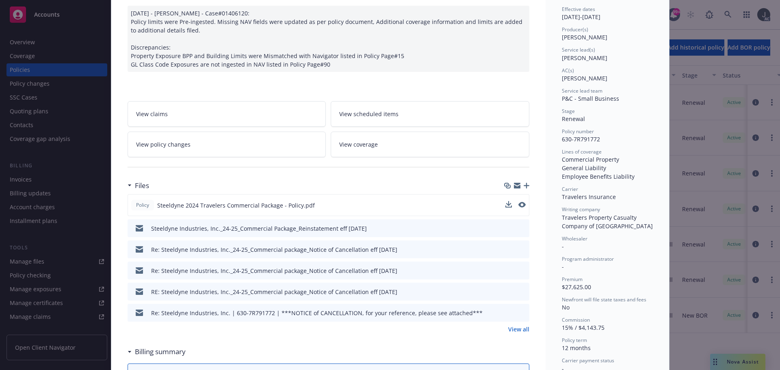
click at [508, 329] on link "View all" at bounding box center [518, 329] width 21 height 9
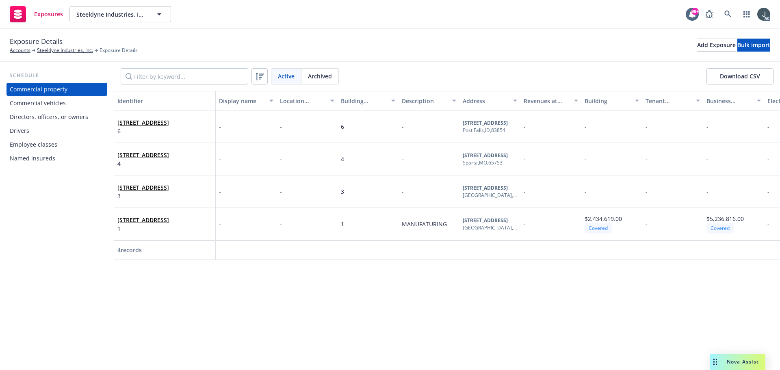
click at [39, 128] on div "Drivers" at bounding box center [57, 130] width 94 height 13
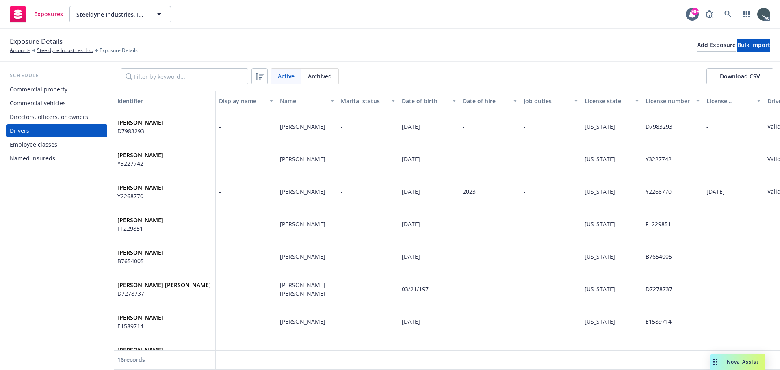
click at [734, 78] on button "Download CSV" at bounding box center [739, 76] width 67 height 16
click at [188, 70] on input "Filter by keyword..." at bounding box center [185, 76] width 128 height 16
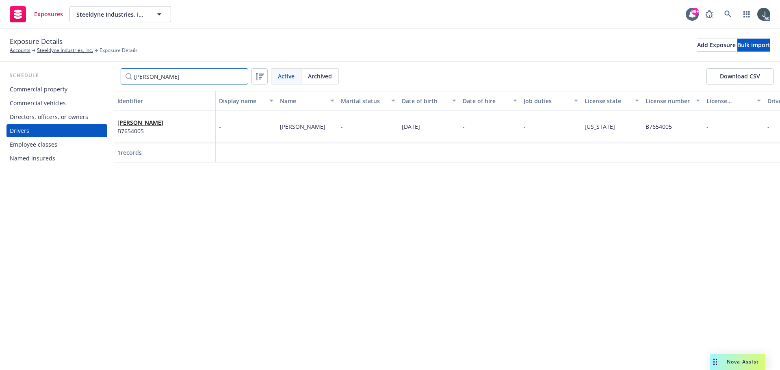
click at [164, 75] on input "fidel" at bounding box center [185, 76] width 128 height 16
type input "jessica"
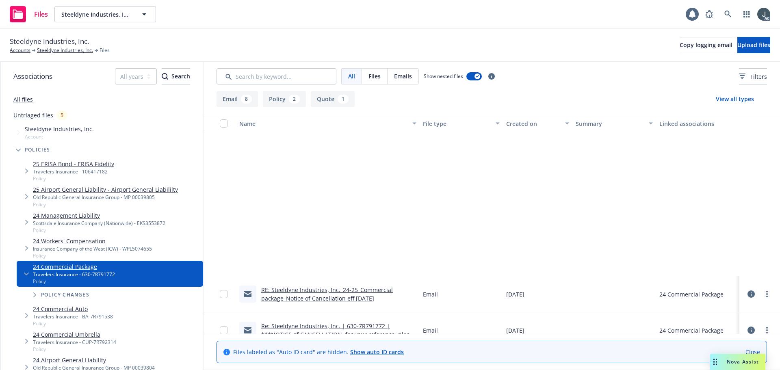
scroll to position [195, 0]
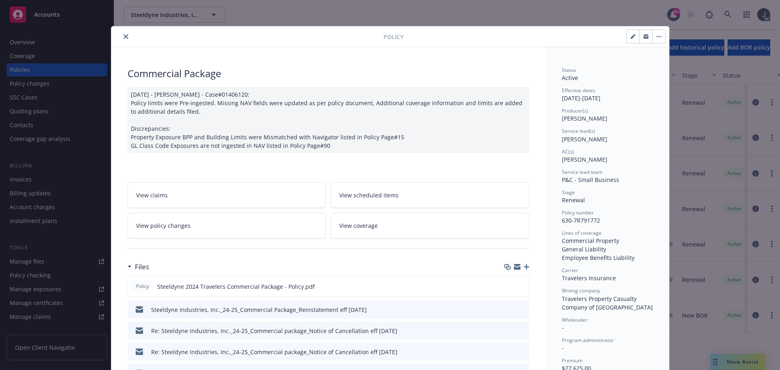
click at [127, 36] on button "close" at bounding box center [126, 37] width 10 height 10
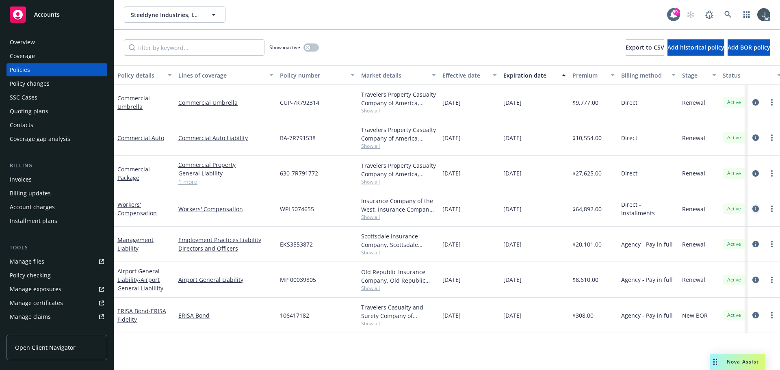
click at [755, 208] on icon "circleInformation" at bounding box center [755, 209] width 6 height 6
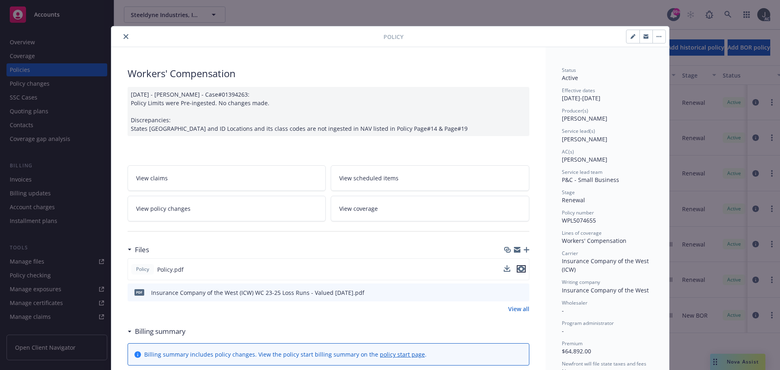
click at [518, 269] on icon "preview file" at bounding box center [521, 269] width 7 height 6
click at [122, 33] on button "close" at bounding box center [126, 37] width 10 height 10
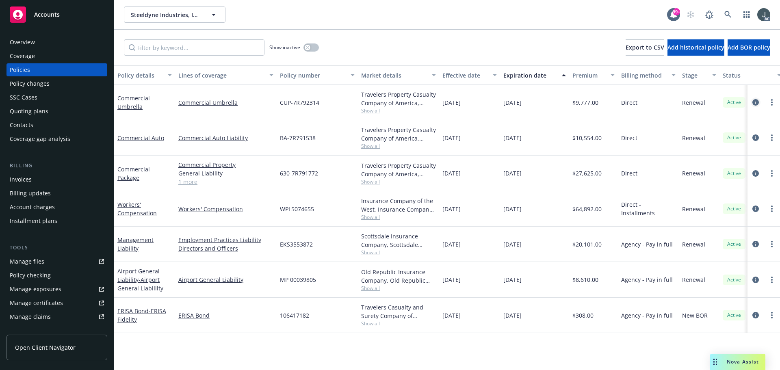
click at [757, 102] on icon "circleInformation" at bounding box center [755, 102] width 6 height 6
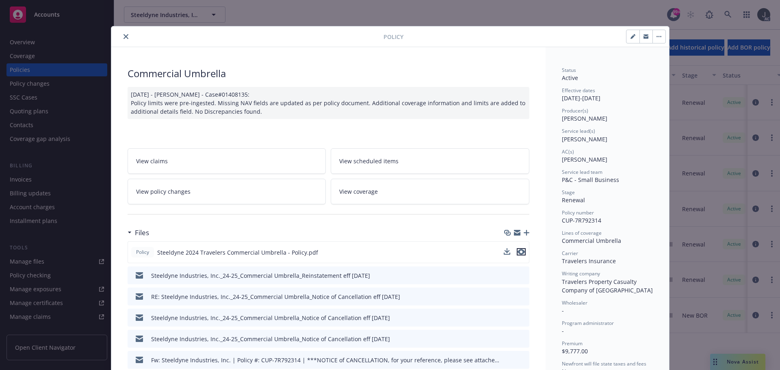
click at [518, 251] on icon "preview file" at bounding box center [521, 252] width 7 height 6
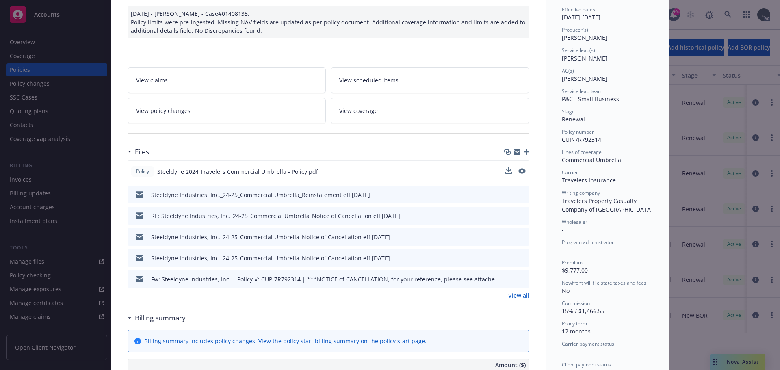
scroll to position [122, 0]
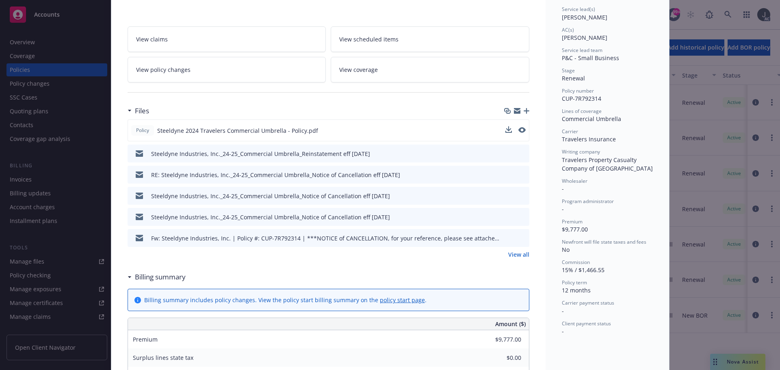
click at [514, 253] on link "View all" at bounding box center [518, 254] width 21 height 9
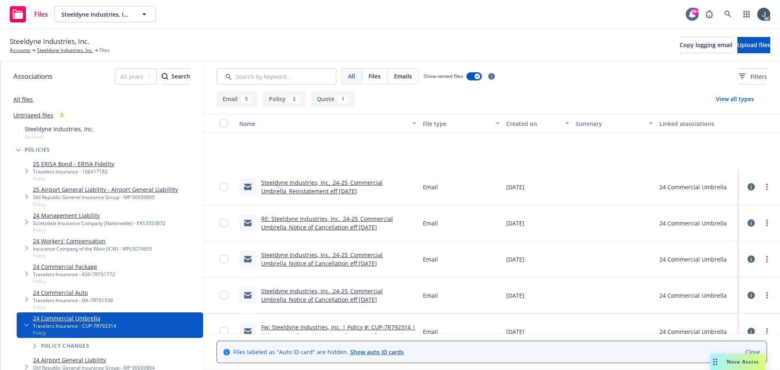
scroll to position [88, 0]
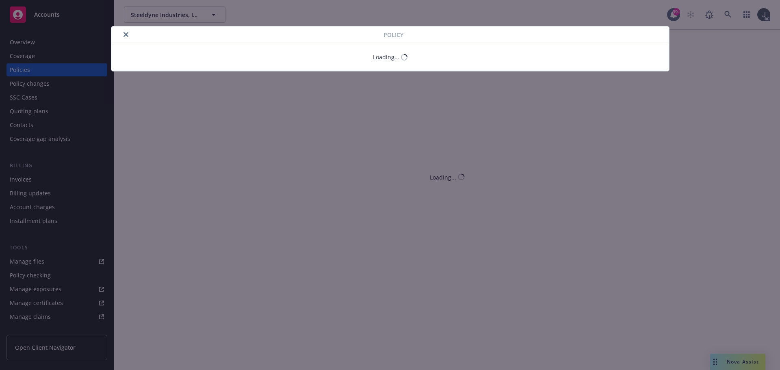
click at [125, 34] on icon "close" at bounding box center [125, 34] width 5 height 5
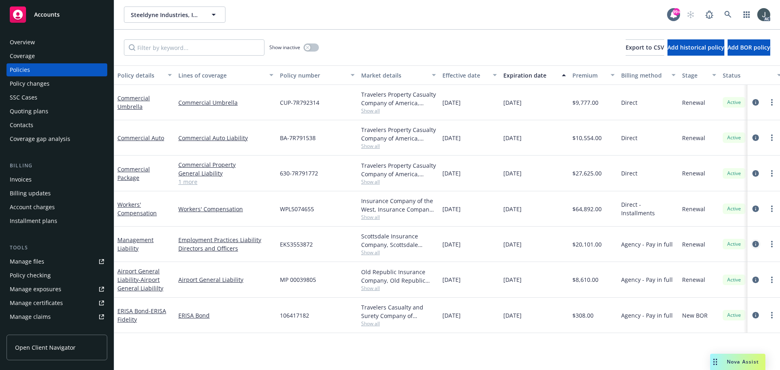
click at [756, 244] on icon "circleInformation" at bounding box center [755, 244] width 6 height 6
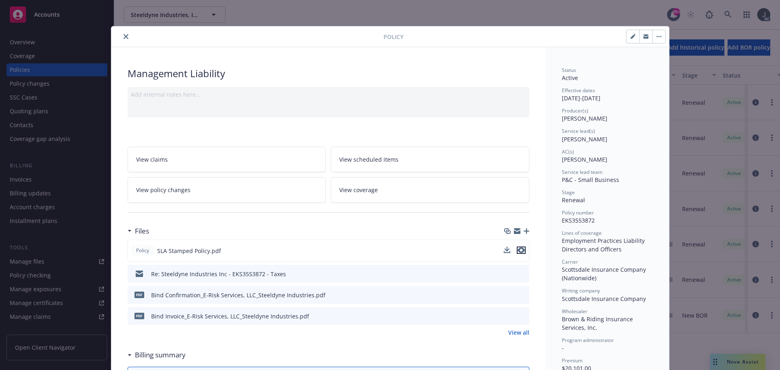
click at [518, 249] on icon "preview file" at bounding box center [521, 250] width 7 height 6
click at [125, 36] on icon "close" at bounding box center [125, 36] width 5 height 5
